Goal: Task Accomplishment & Management: Complete application form

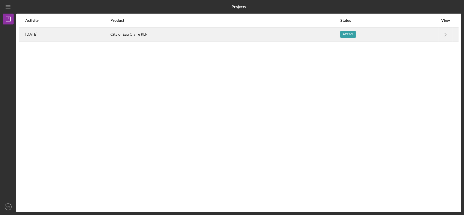
click at [191, 36] on div "City of Eau Claire RLF" at bounding box center [225, 35] width 230 height 14
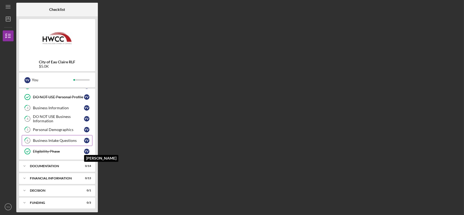
scroll to position [32, 0]
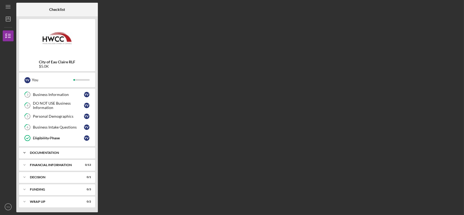
click at [64, 151] on div "Documentation" at bounding box center [59, 152] width 58 height 3
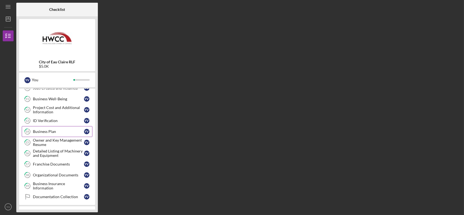
scroll to position [187, 0]
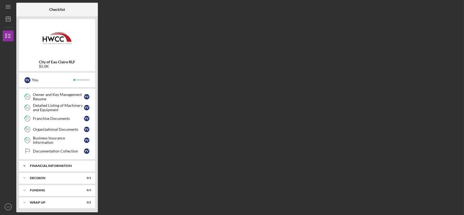
click at [72, 164] on div "Financial Information" at bounding box center [59, 165] width 58 height 3
click at [59, 151] on div "Documentation Collection" at bounding box center [58, 151] width 51 height 4
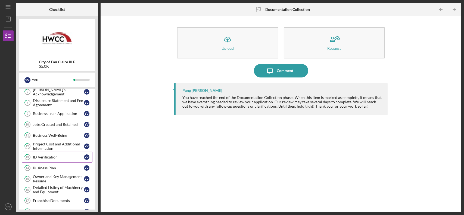
scroll to position [78, 0]
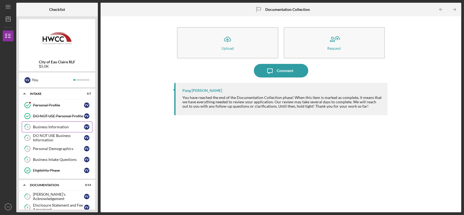
click at [59, 124] on link "3 Business Information Y V" at bounding box center [57, 127] width 71 height 11
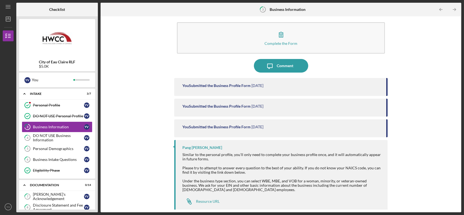
scroll to position [8, 0]
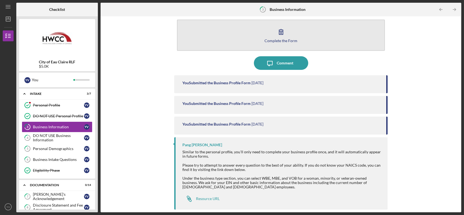
click at [240, 43] on button "Complete the Form Form" at bounding box center [281, 35] width 208 height 31
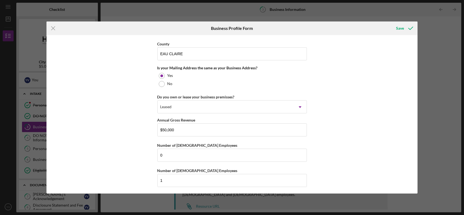
scroll to position [397, 0]
click at [401, 29] on div "Save" at bounding box center [400, 28] width 8 height 11
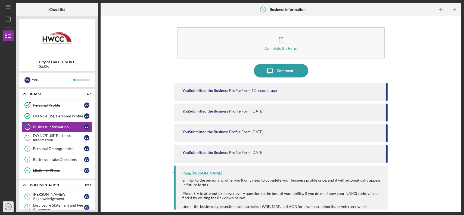
click at [6, 204] on circle "button" at bounding box center [8, 207] width 7 height 7
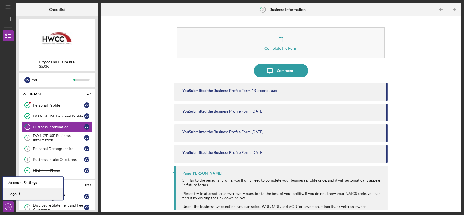
click at [28, 196] on link "Logout" at bounding box center [33, 193] width 60 height 11
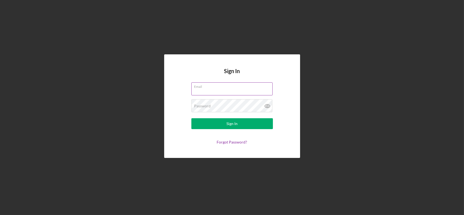
click at [218, 88] on div "Email" at bounding box center [232, 89] width 82 height 14
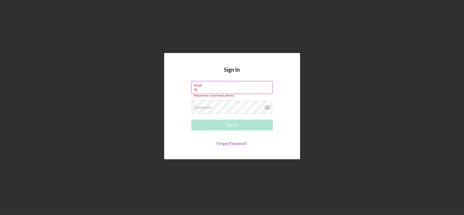
type input "[EMAIL_ADDRESS][DOMAIN_NAME]"
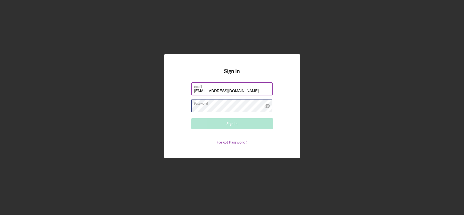
click at [212, 104] on div "Password Required" at bounding box center [232, 106] width 82 height 14
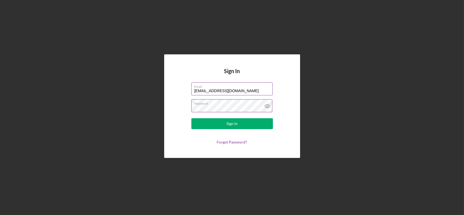
click at [191, 118] on button "Sign In" at bounding box center [232, 123] width 82 height 11
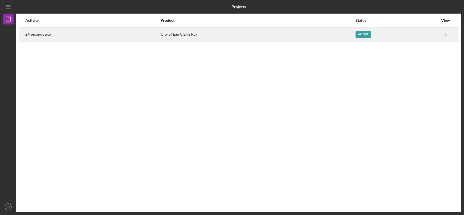
click at [239, 36] on div "City of Eau Claire RLF" at bounding box center [258, 35] width 194 height 14
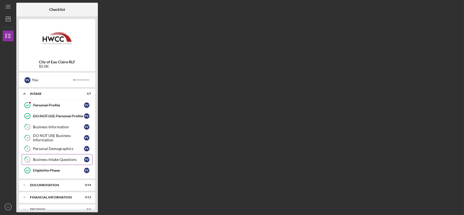
scroll to position [32, 0]
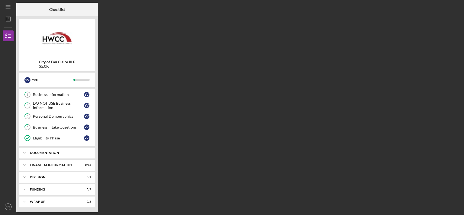
click at [57, 151] on div "Documentation" at bounding box center [59, 152] width 58 height 3
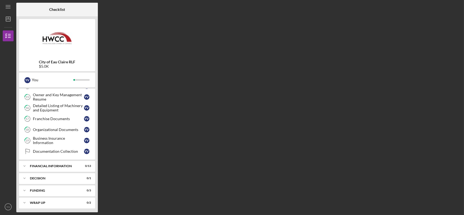
scroll to position [187, 0]
click at [51, 169] on div "Icon/Expander Financial Information 0 / 13" at bounding box center [57, 165] width 76 height 11
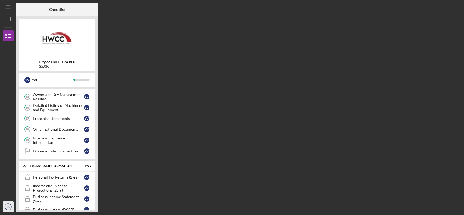
click at [6, 209] on icon "YV" at bounding box center [8, 207] width 11 height 14
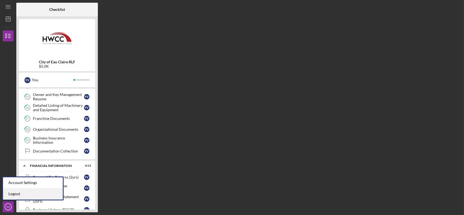
click at [24, 195] on link "Logout" at bounding box center [33, 193] width 60 height 11
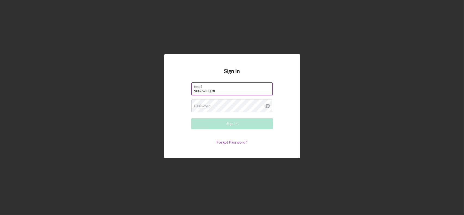
type input "[EMAIL_ADDRESS][DOMAIN_NAME]"
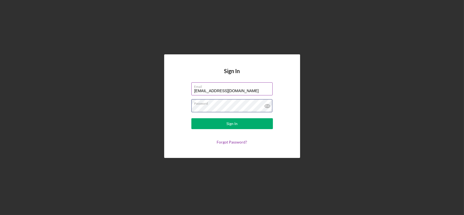
click at [191, 118] on button "Sign In" at bounding box center [232, 123] width 82 height 11
